Goal: Task Accomplishment & Management: Manage account settings

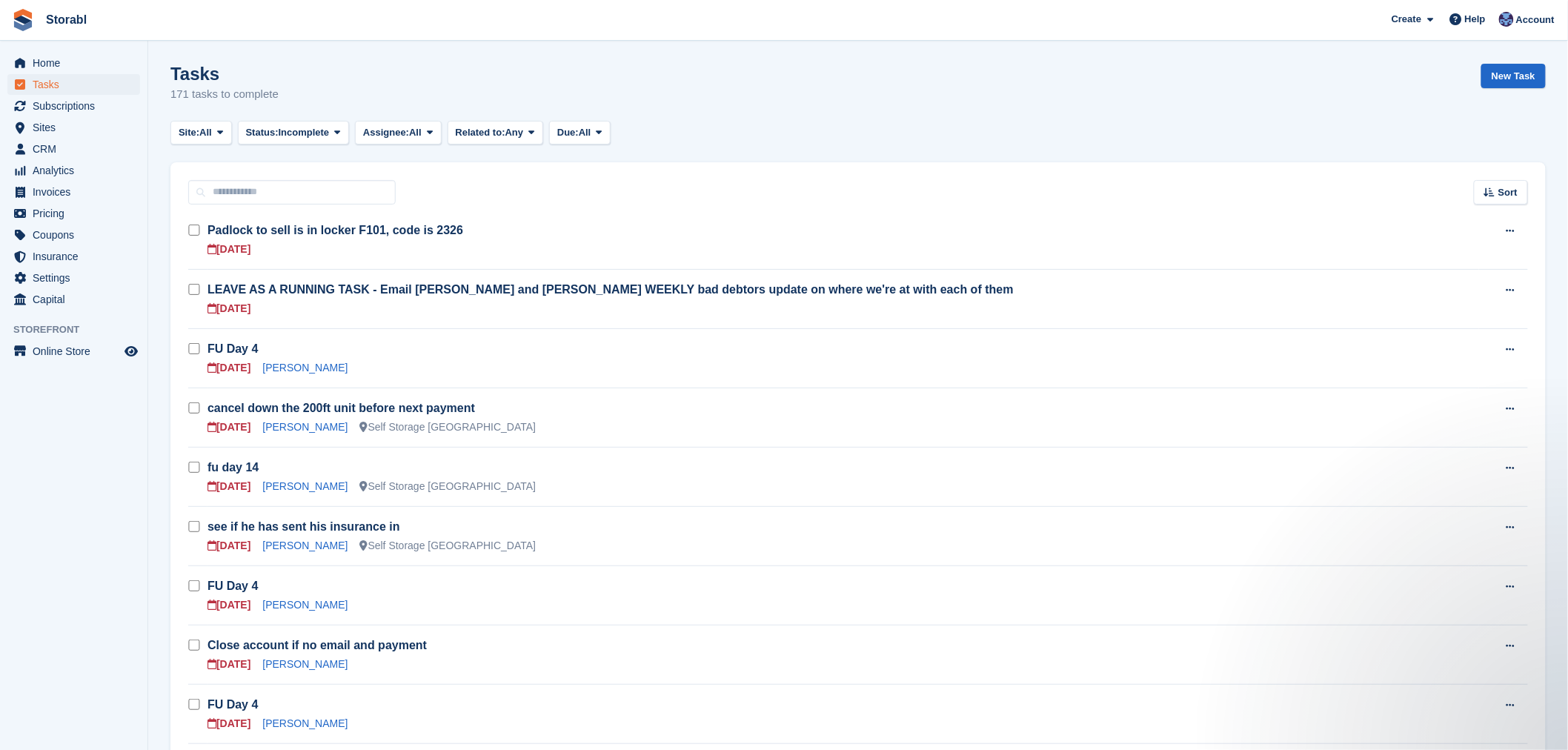
click at [40, 24] on div "Storabl" at bounding box center [66, 20] width 53 height 18
click at [22, 11] on img at bounding box center [22, 20] width 22 height 22
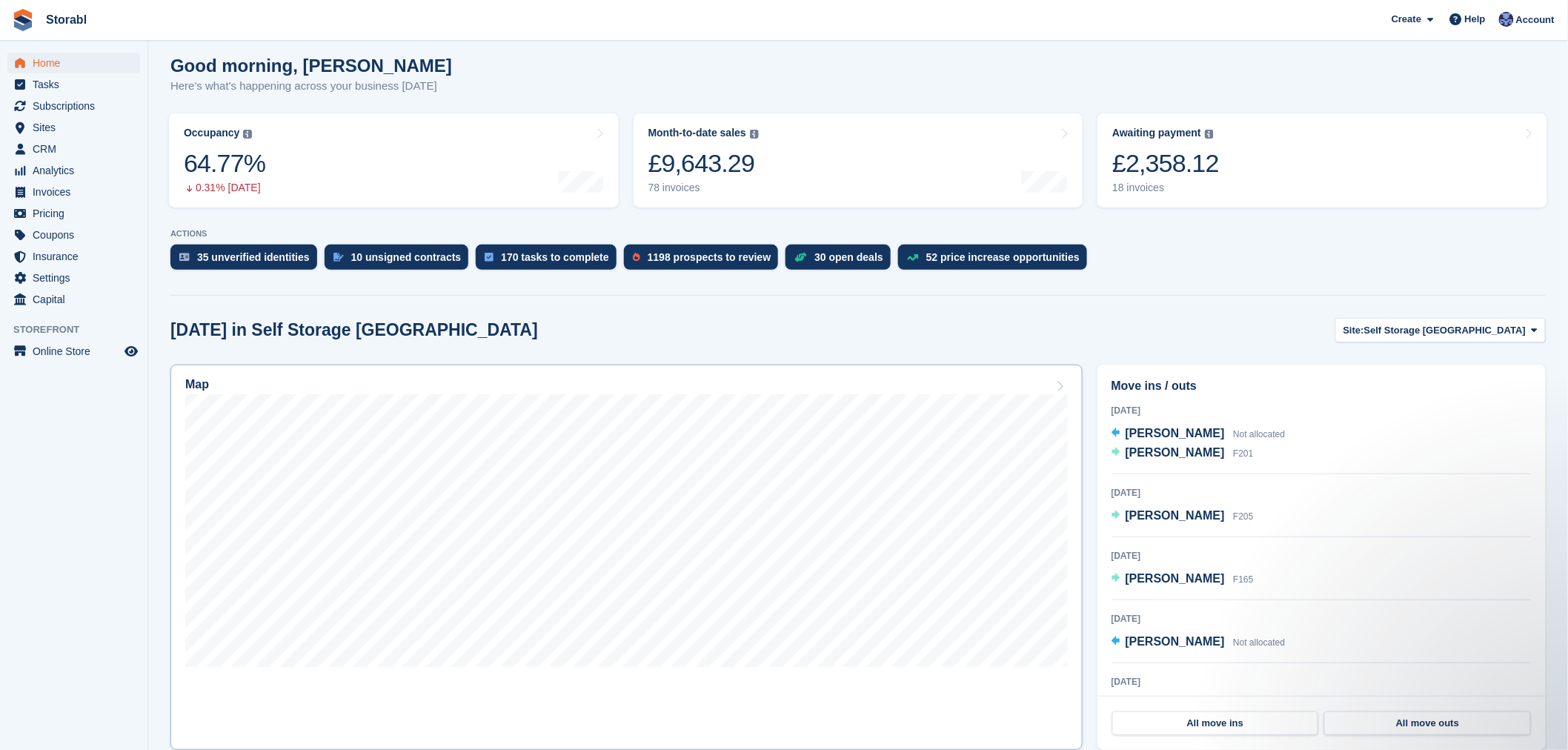
scroll to position [246, 0]
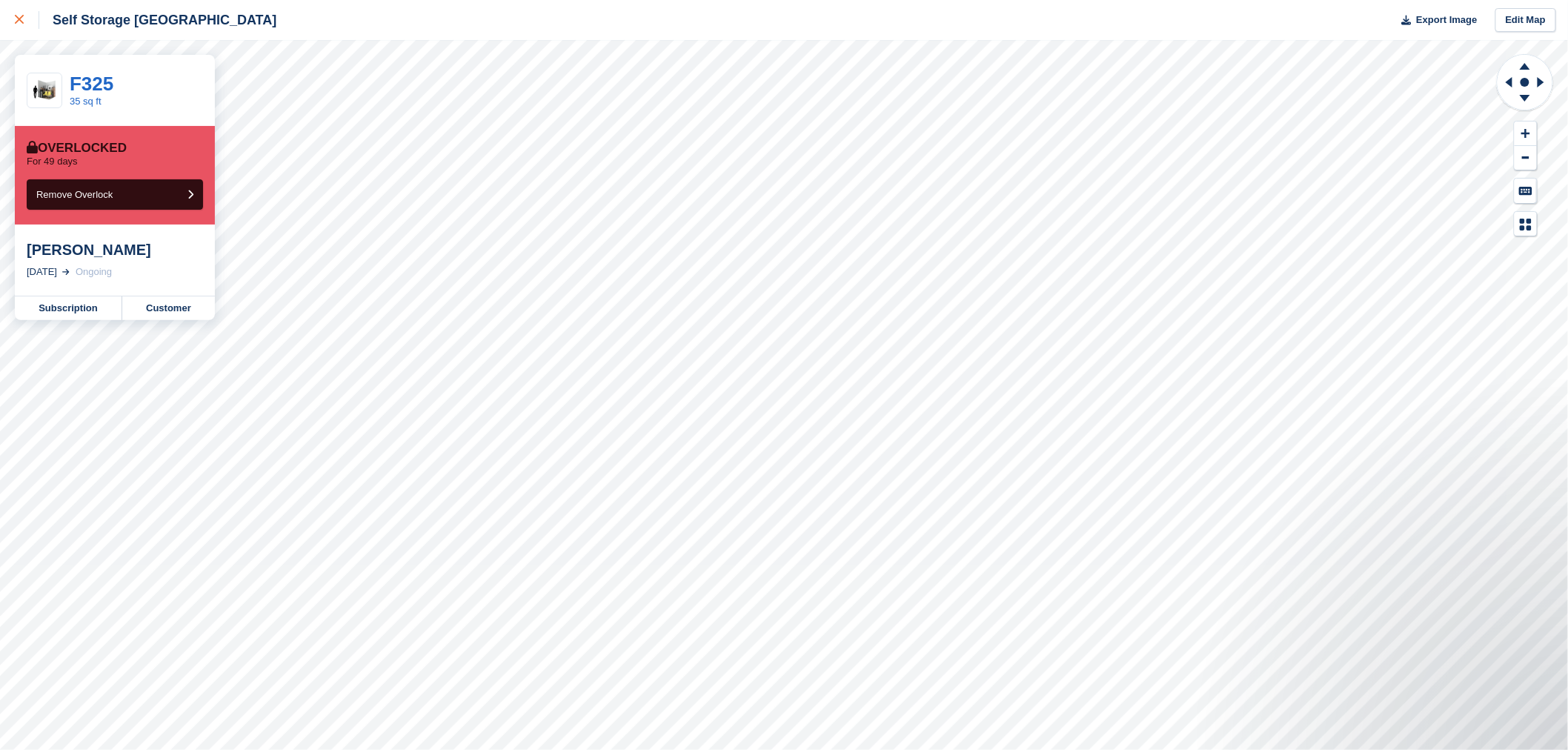
click at [24, 20] on div at bounding box center [27, 20] width 24 height 18
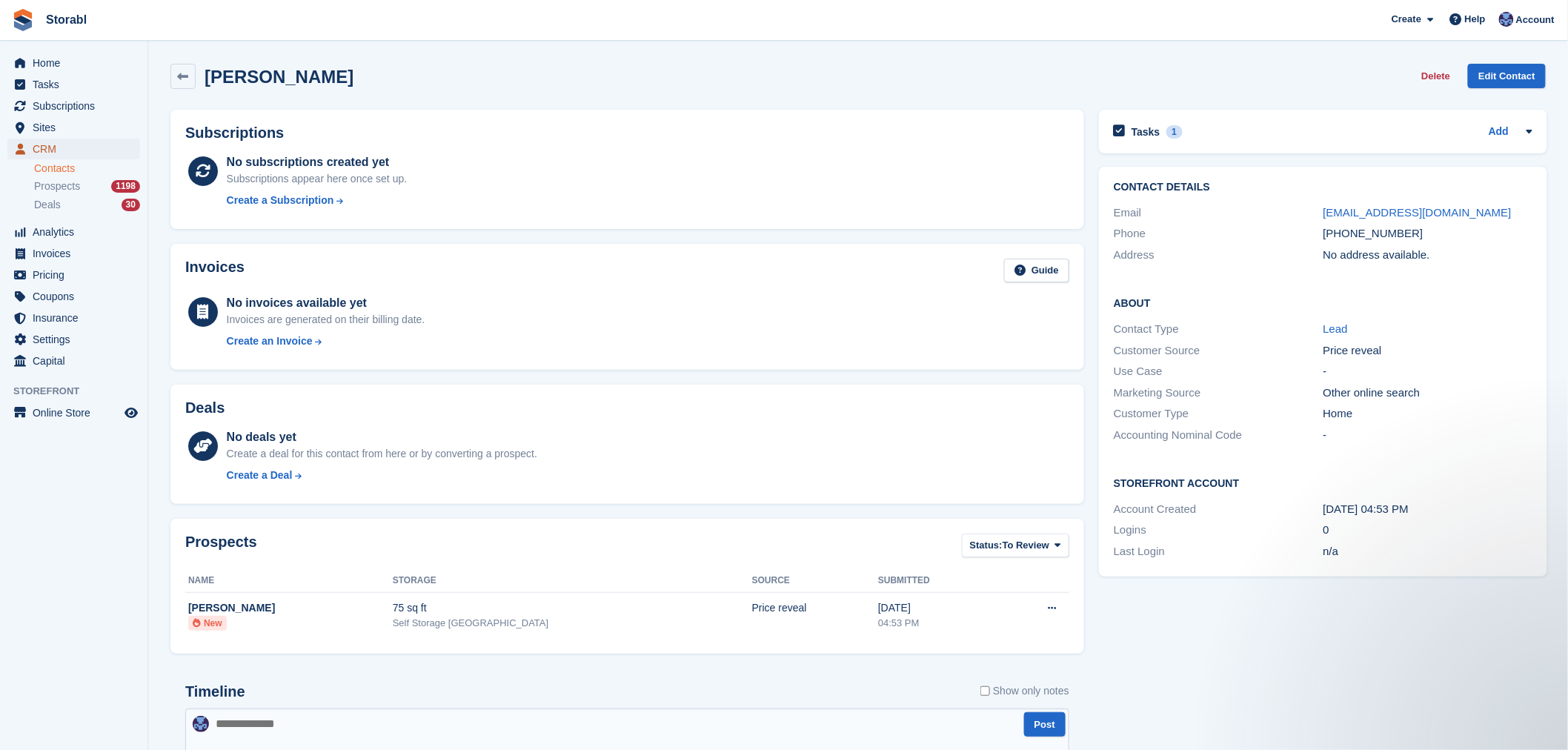
click at [59, 156] on span "CRM" at bounding box center [78, 148] width 89 height 21
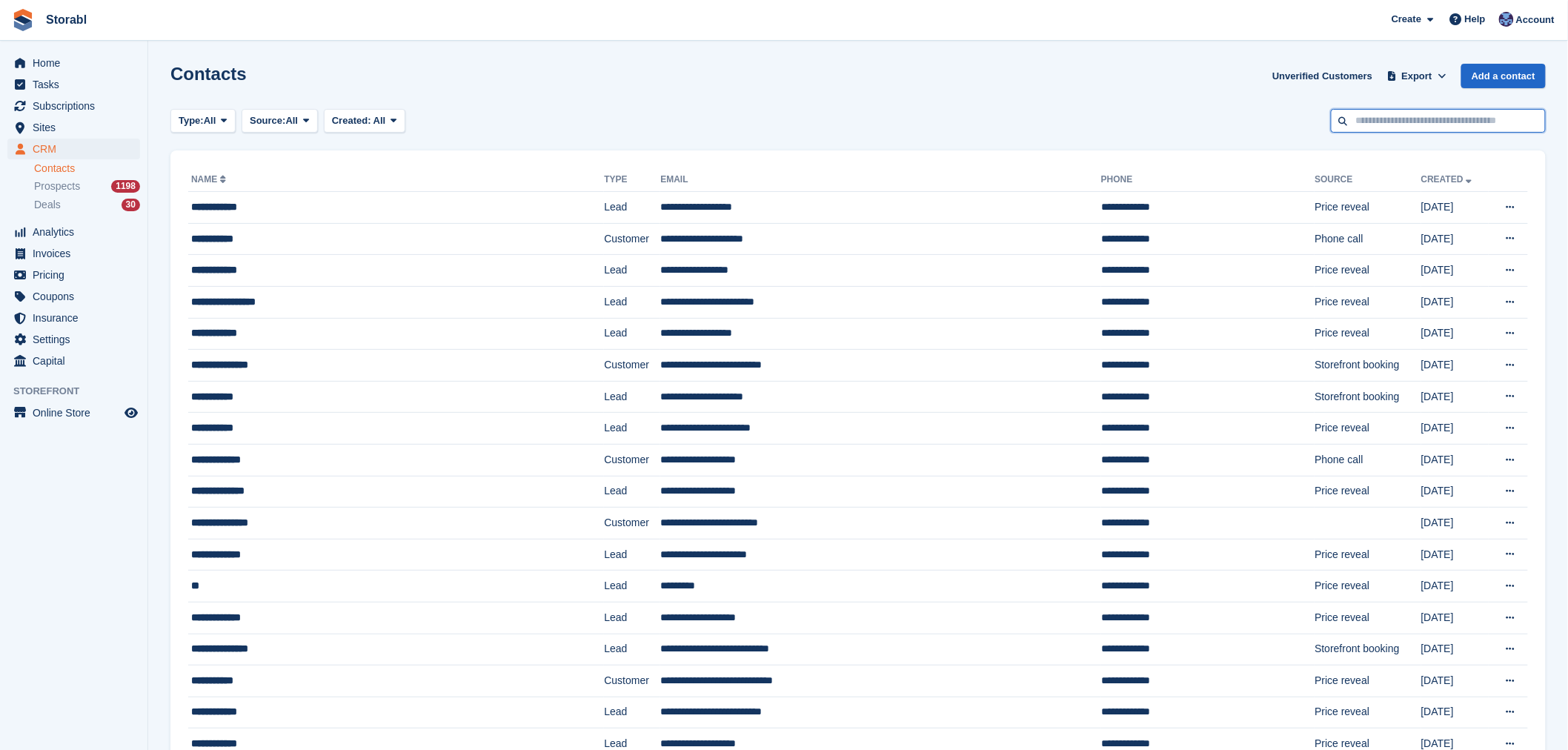
click at [1429, 112] on input "text" at bounding box center [1438, 121] width 215 height 24
type input "******"
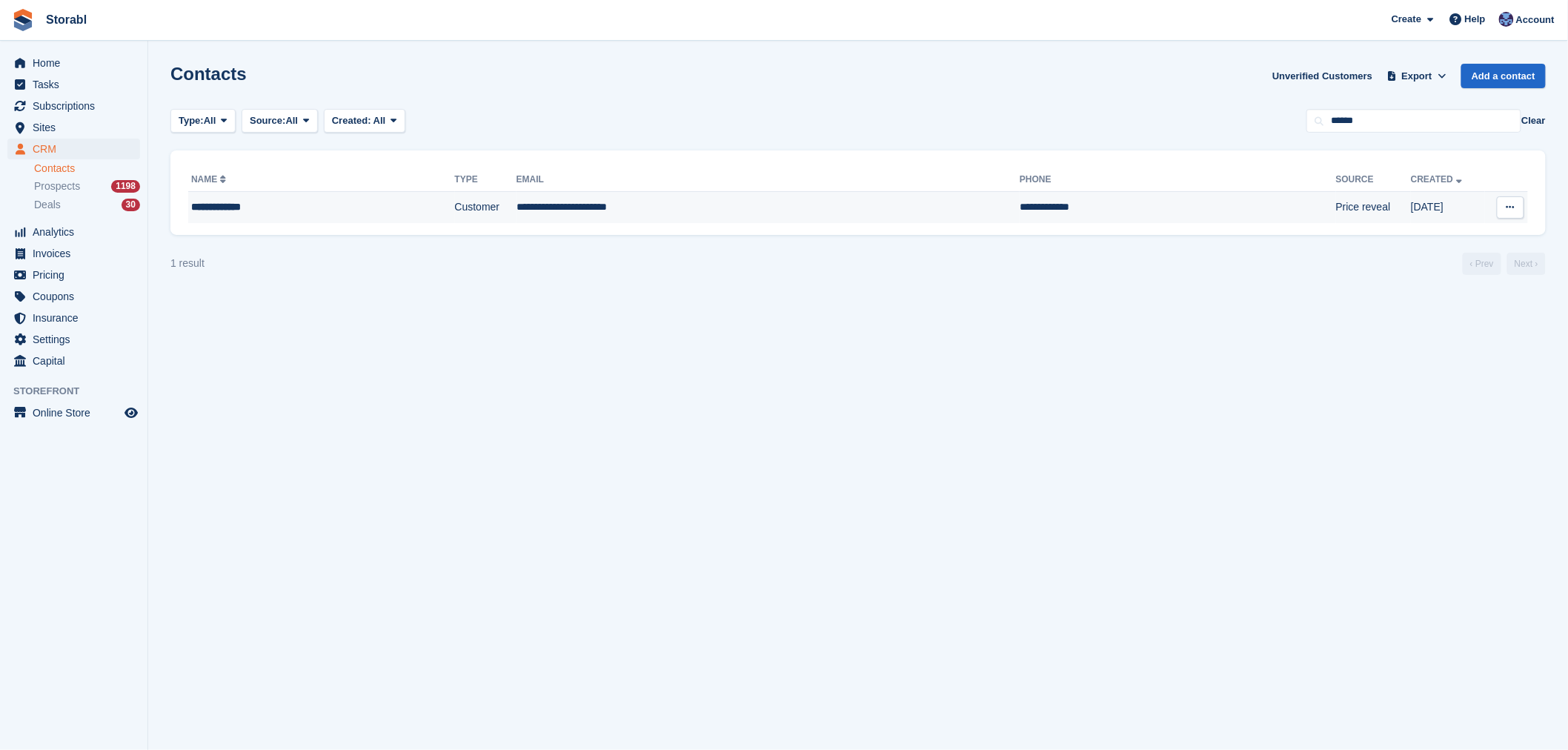
click at [530, 194] on td "**********" at bounding box center [767, 207] width 503 height 31
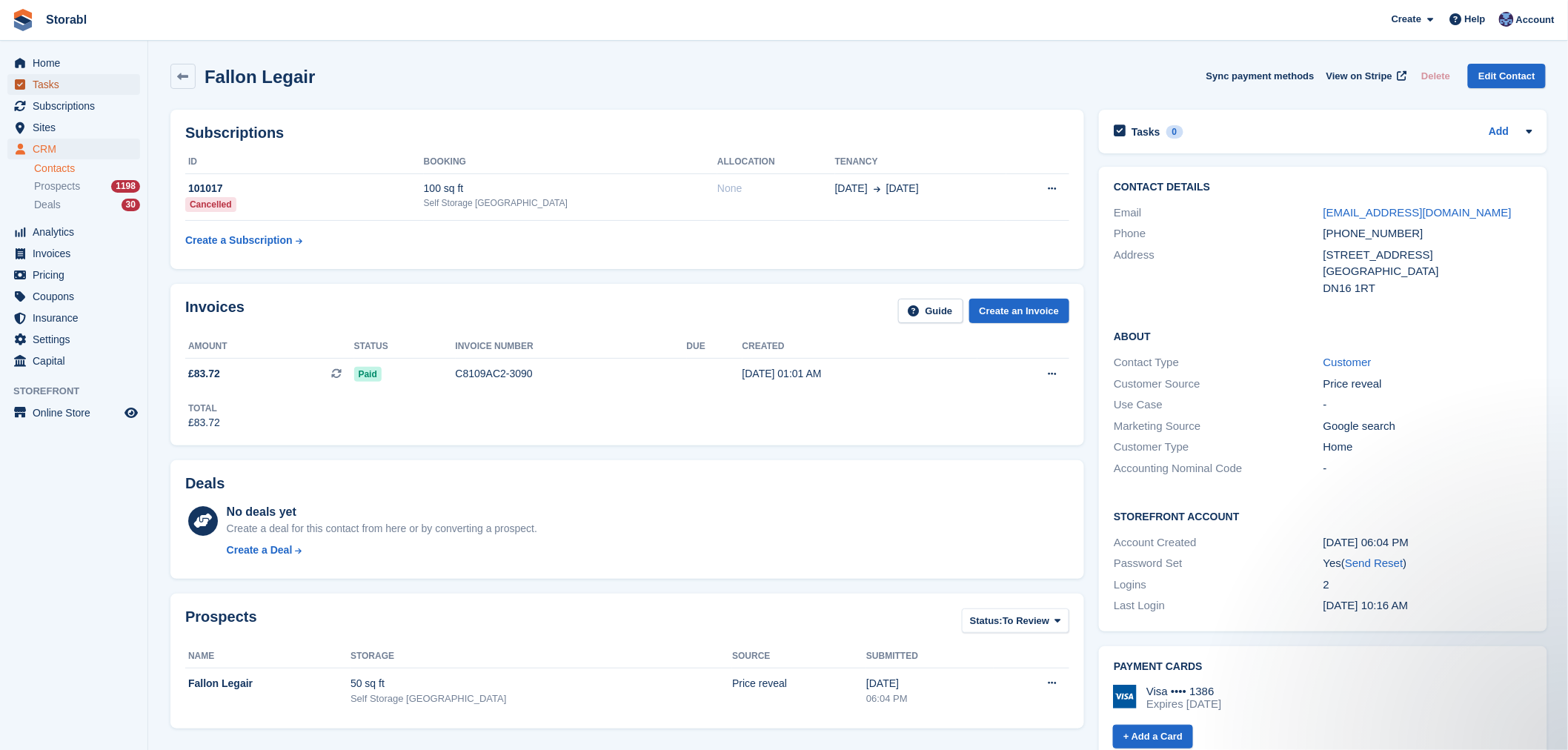
click at [63, 85] on span "Tasks" at bounding box center [78, 84] width 89 height 21
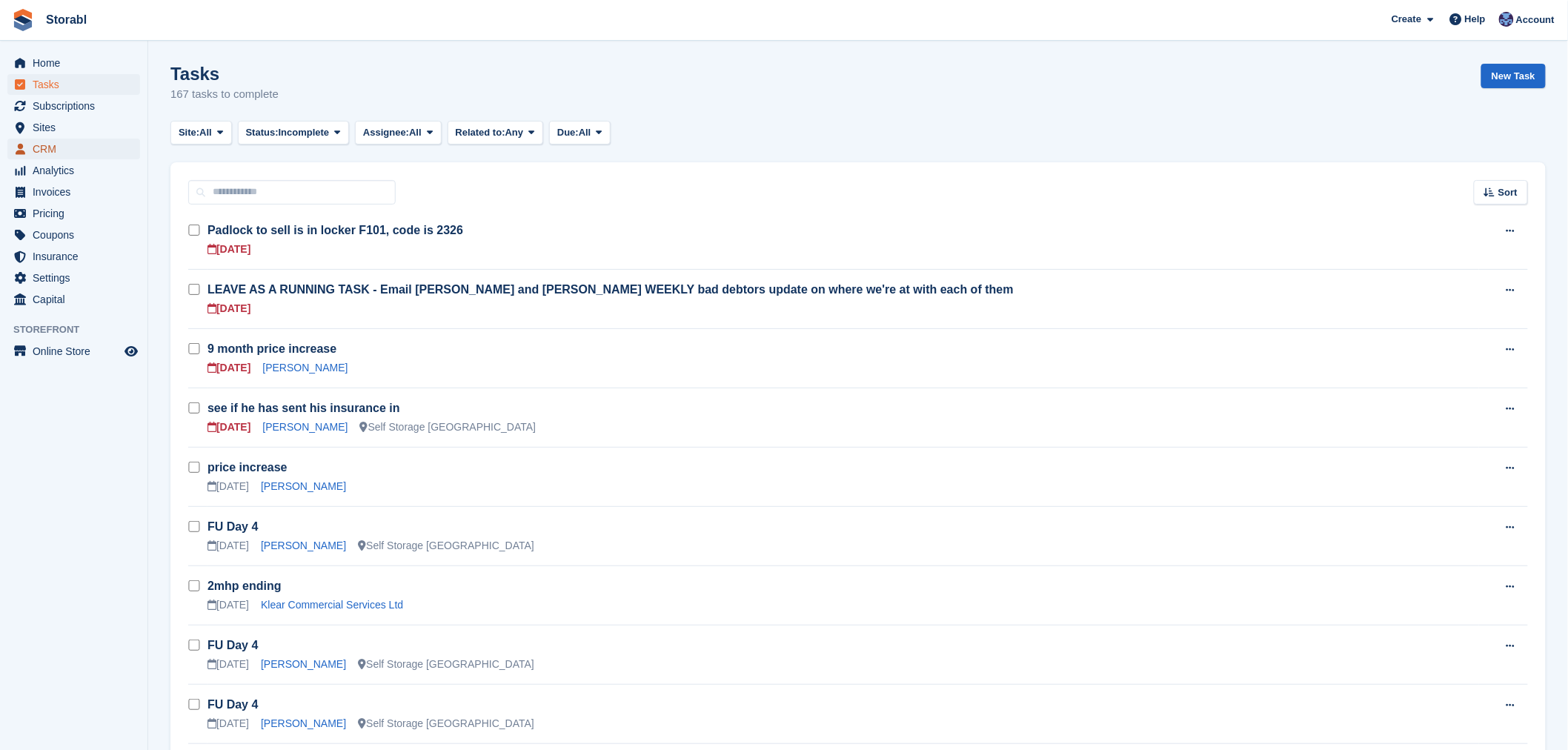
click at [71, 141] on span "CRM" at bounding box center [78, 148] width 89 height 21
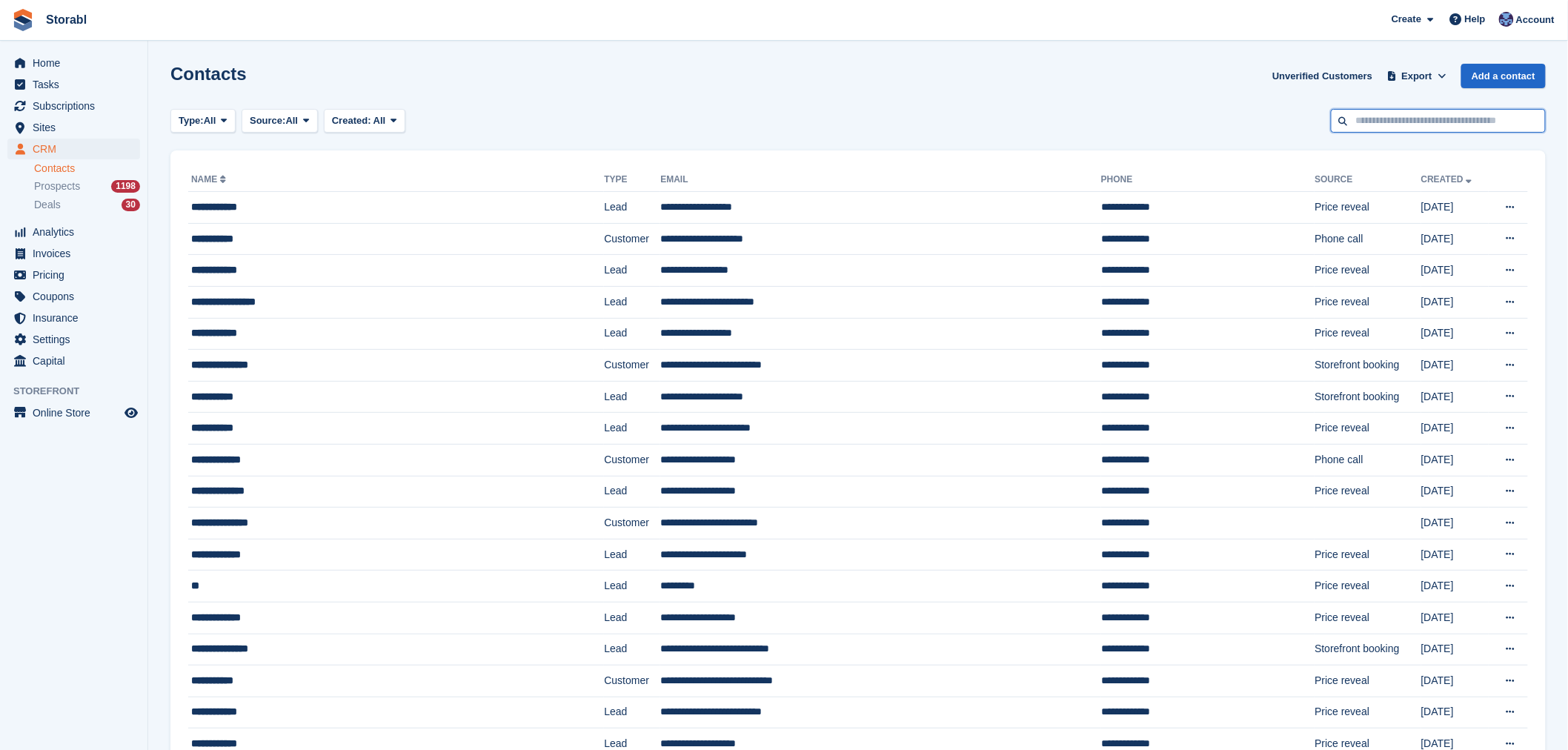
click at [1386, 112] on input "text" at bounding box center [1438, 121] width 215 height 24
type input "*****"
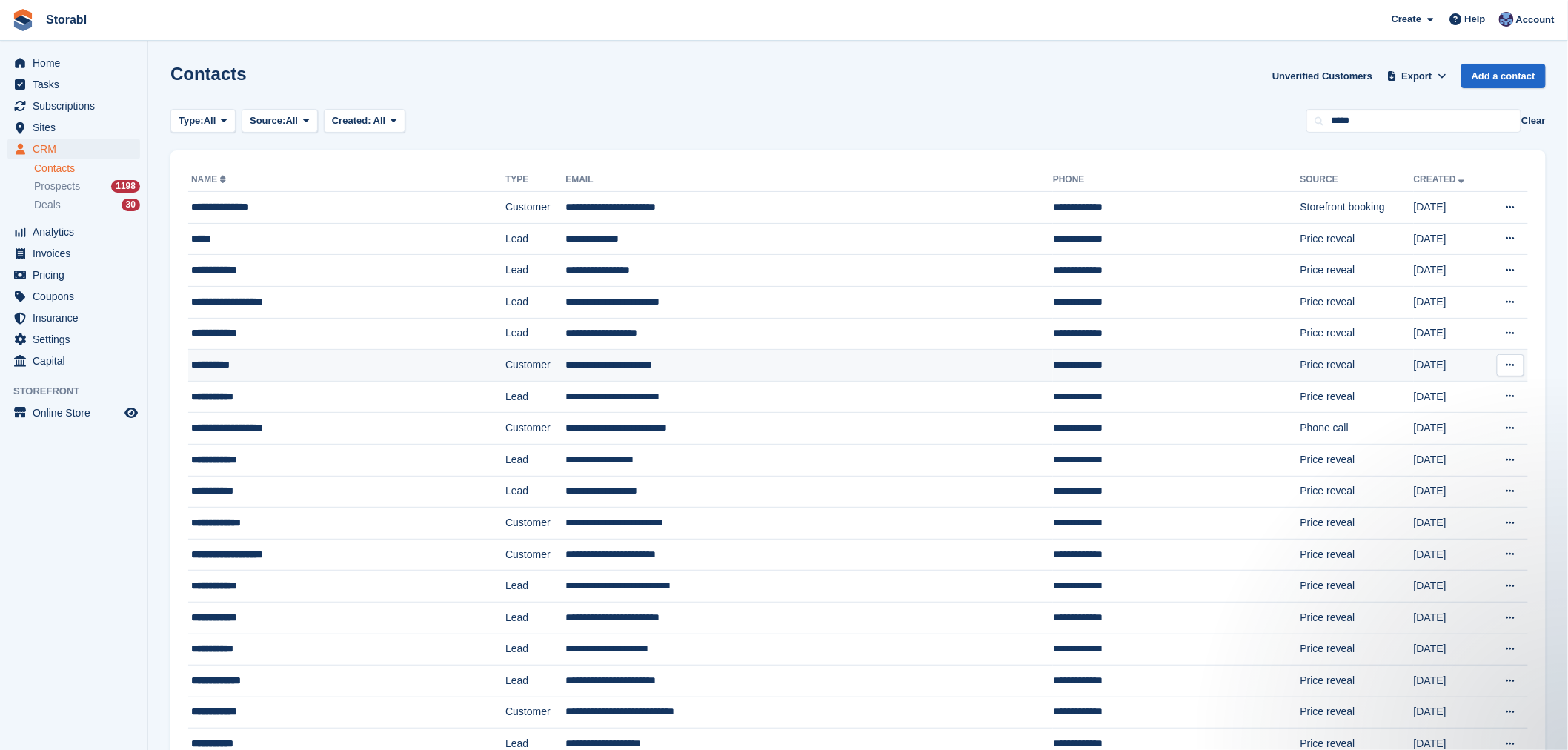
click at [361, 361] on div "**********" at bounding box center [308, 364] width 234 height 15
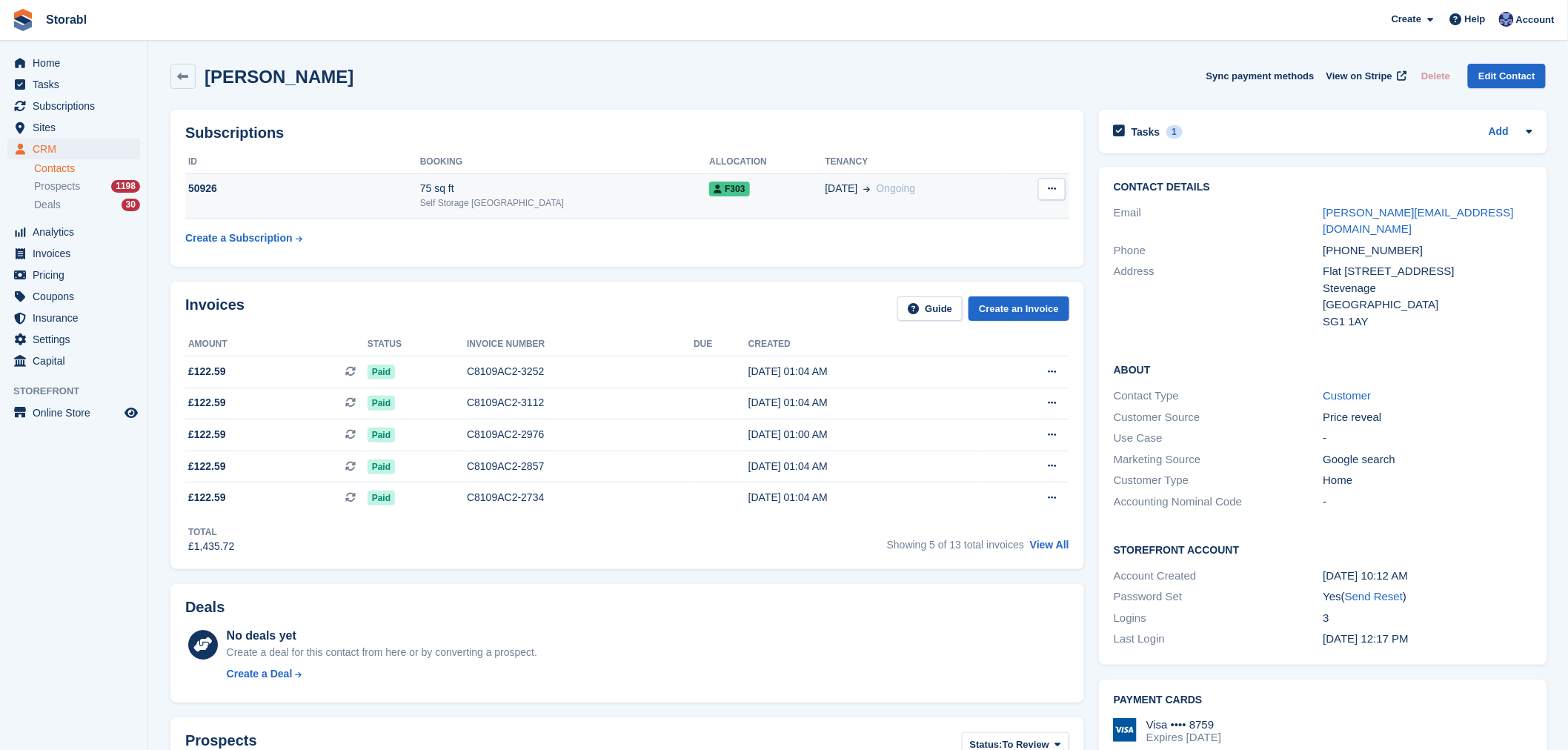
click at [357, 193] on div "50926" at bounding box center [302, 188] width 235 height 15
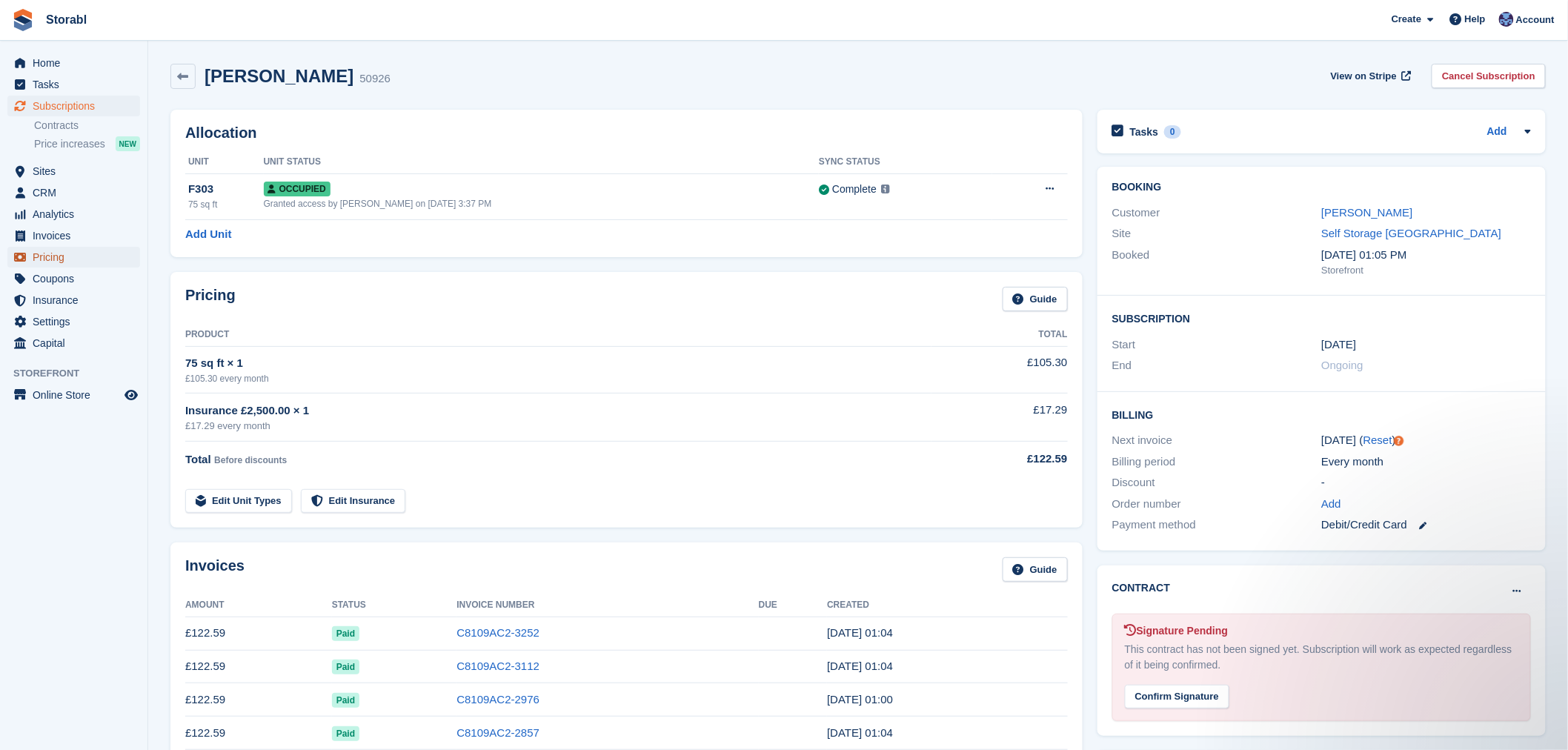
click at [98, 259] on span "Pricing" at bounding box center [78, 256] width 89 height 21
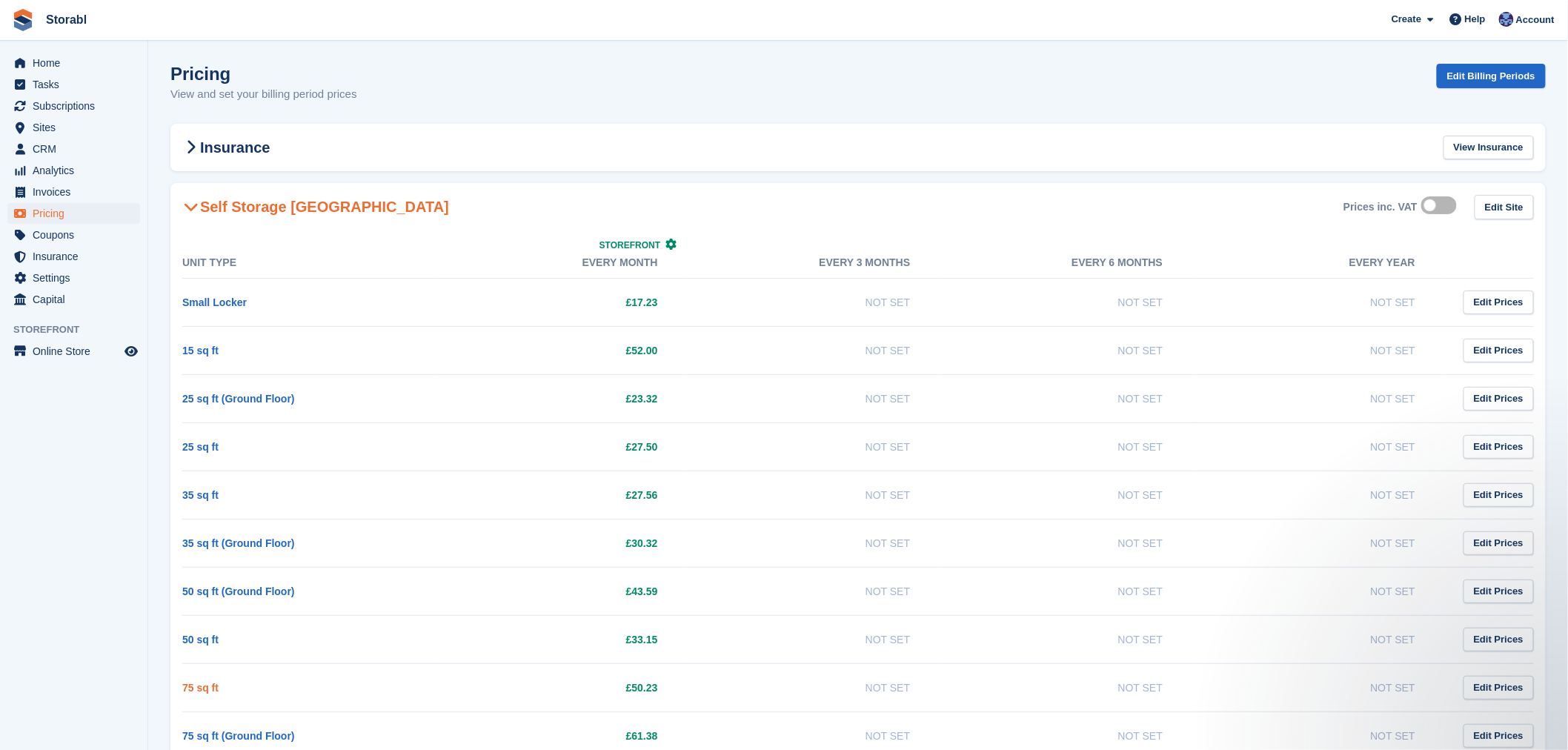
click at [203, 691] on link "75 sq ft" at bounding box center [200, 687] width 37 height 12
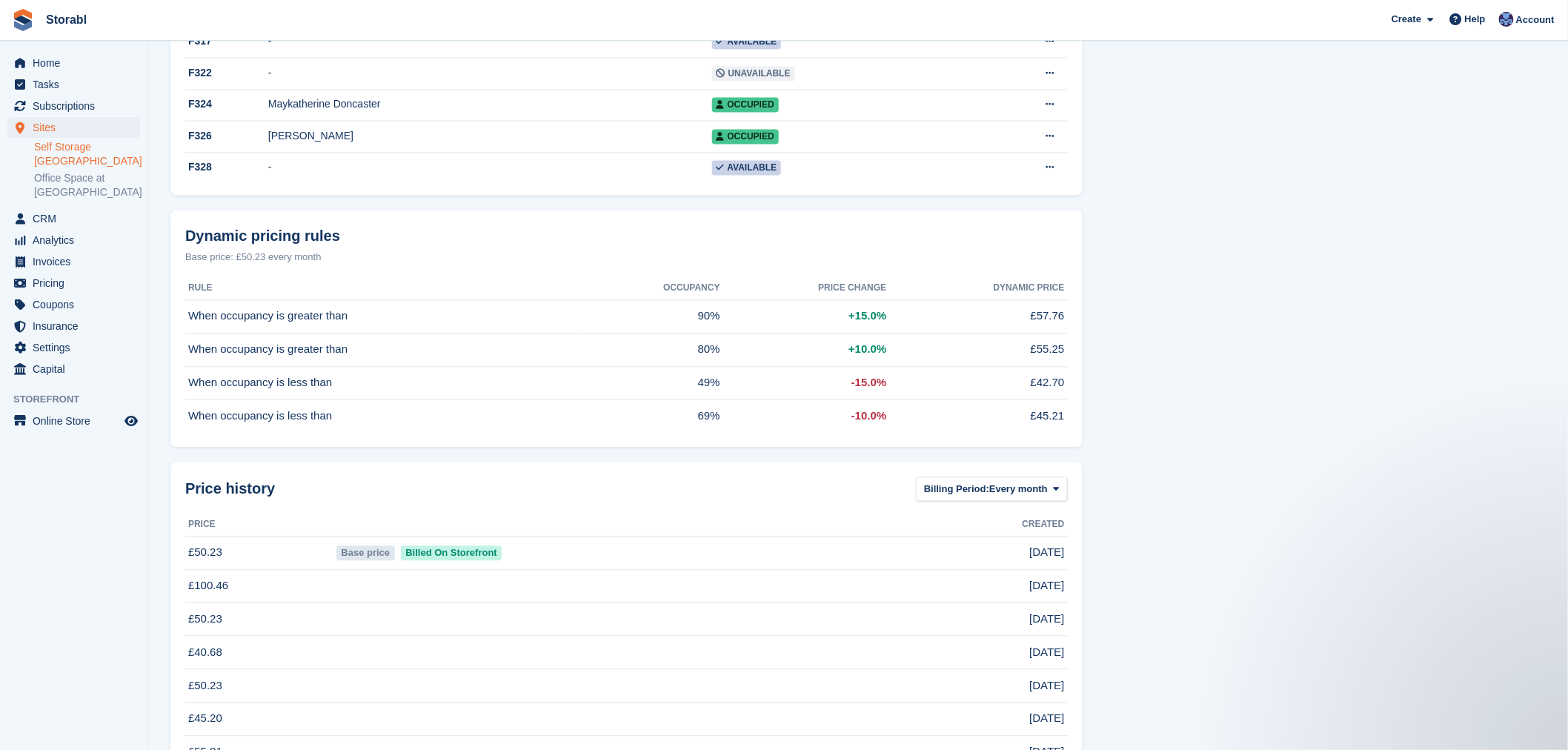
drag, startPoint x: 1033, startPoint y: 335, endPoint x: 1063, endPoint y: 330, distance: 30.4
click at [1063, 325] on span "£57.76" at bounding box center [1047, 316] width 34 height 17
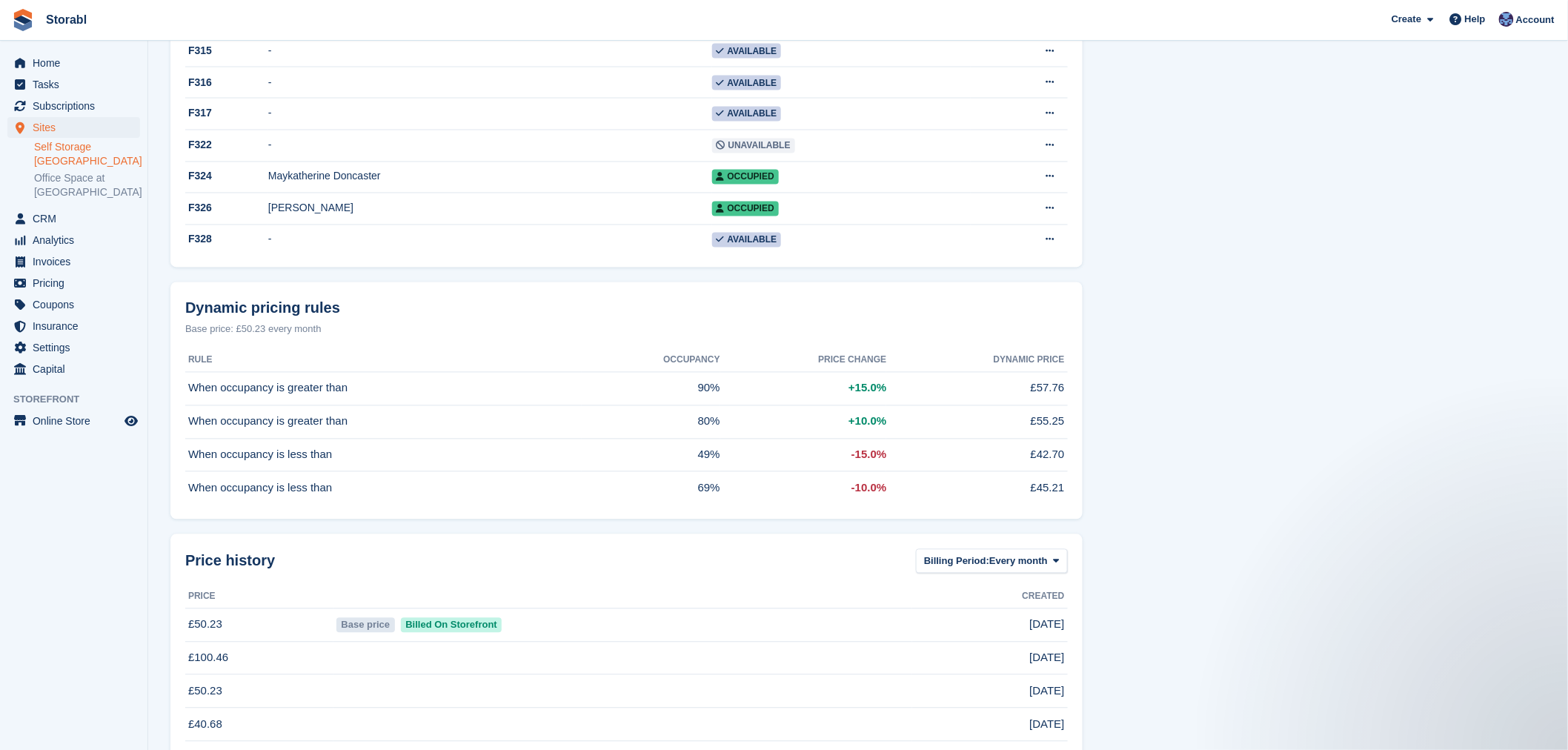
scroll to position [905, 0]
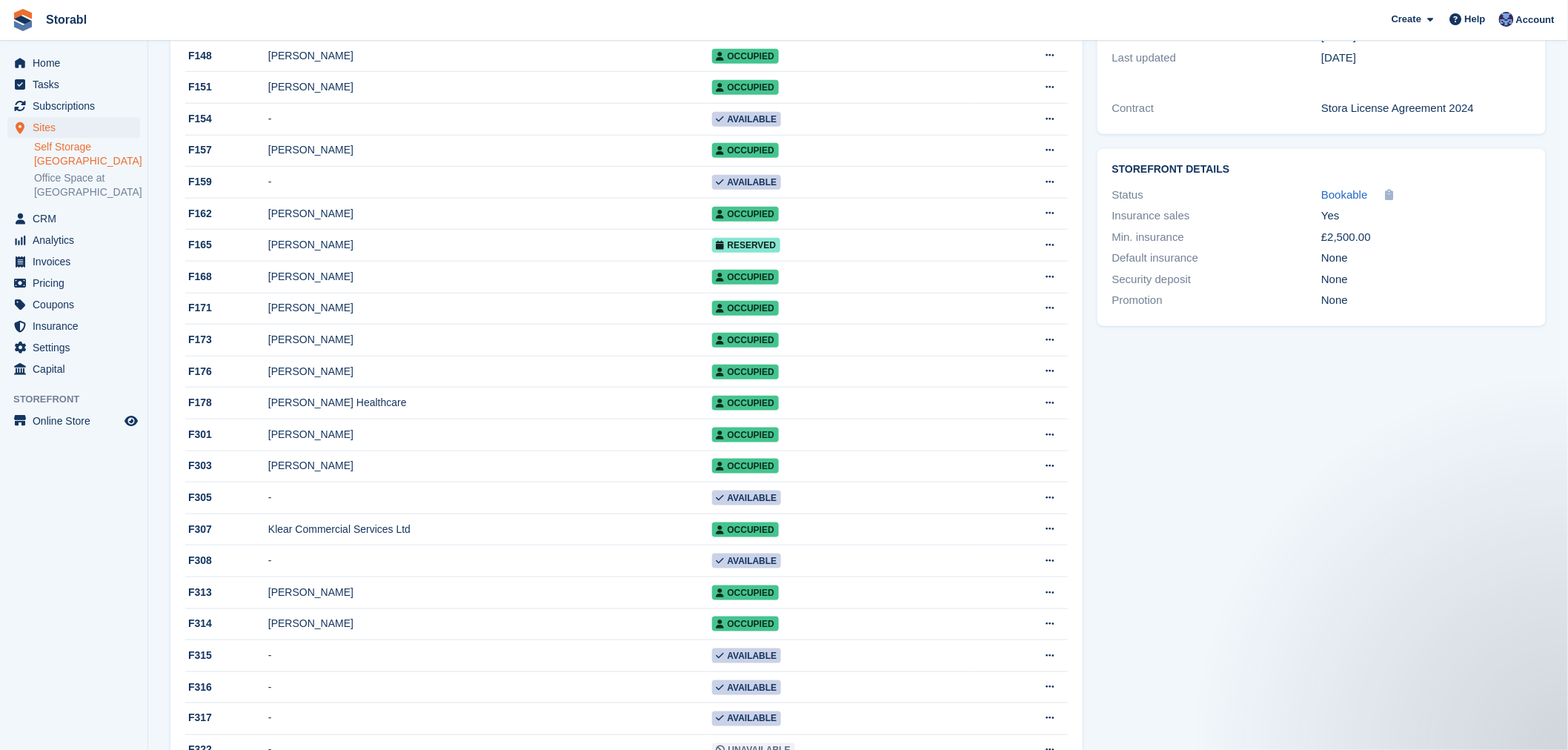
scroll to position [823, 0]
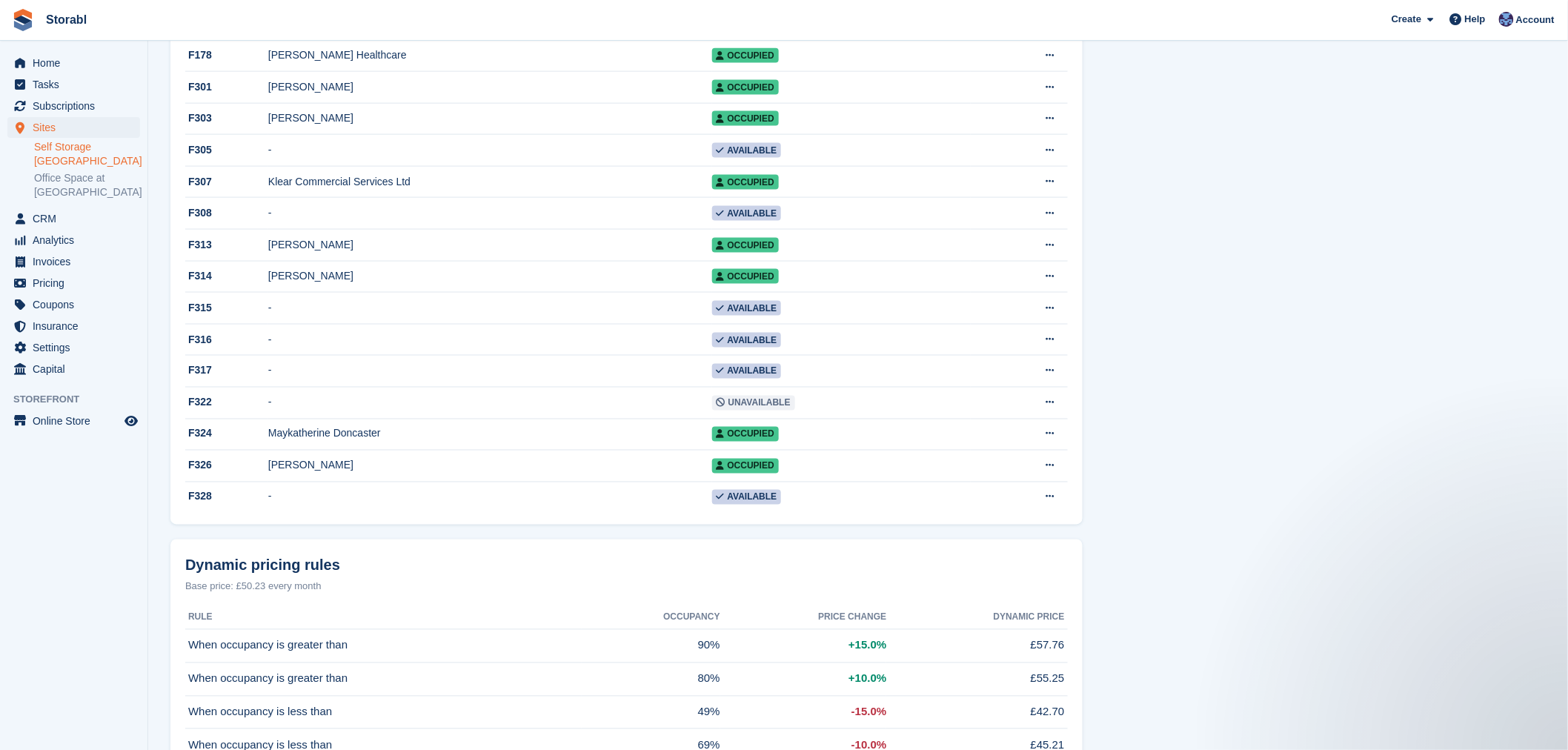
click at [78, 519] on aside "Home Tasks Subscriptions Subscriptions Subscriptions Contracts Price increases …" at bounding box center [73, 379] width 147 height 676
